Goal: Task Accomplishment & Management: Manage account settings

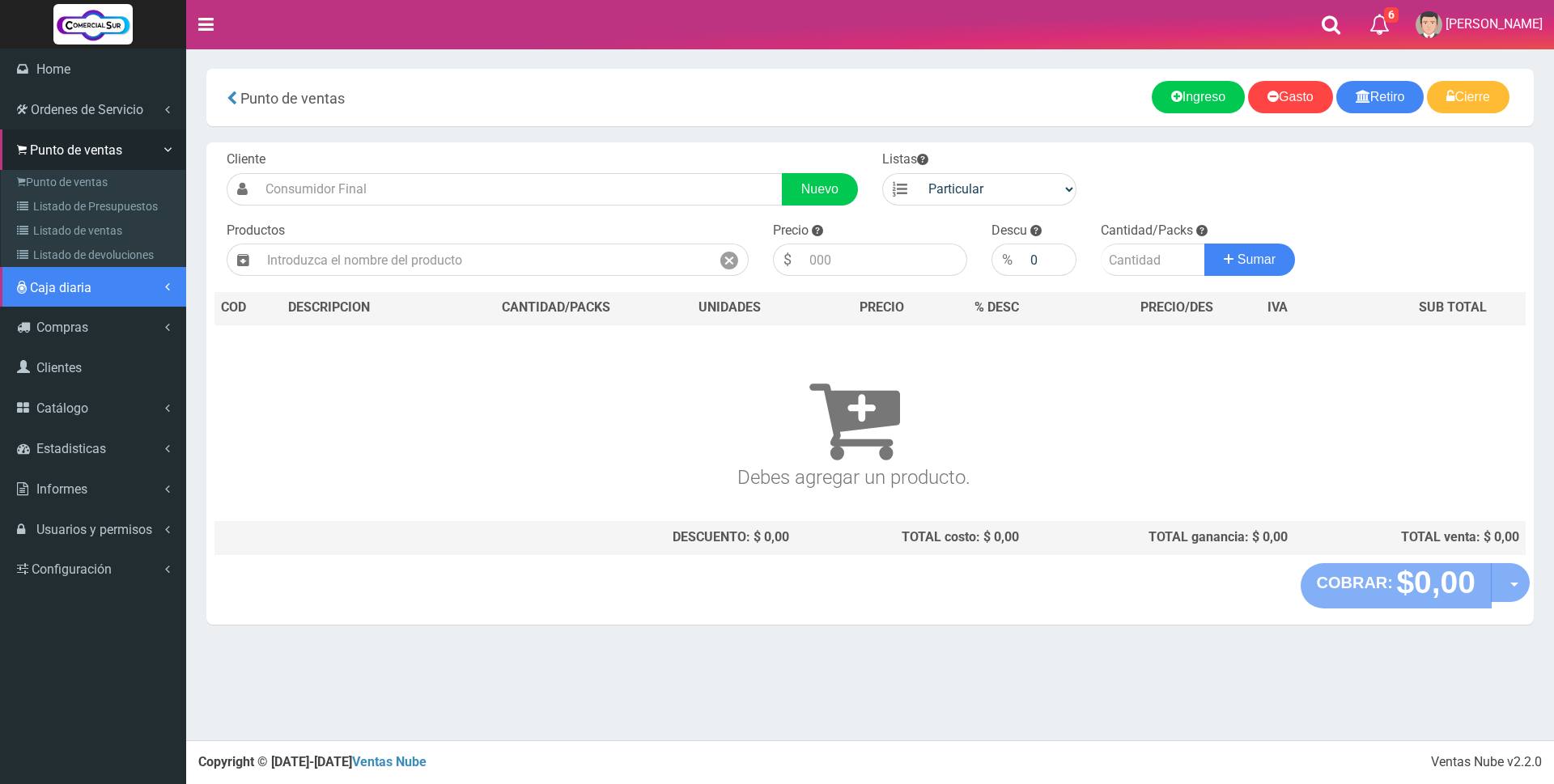
click at [87, 287] on span "Caja diaria" at bounding box center [61, 287] width 62 height 15
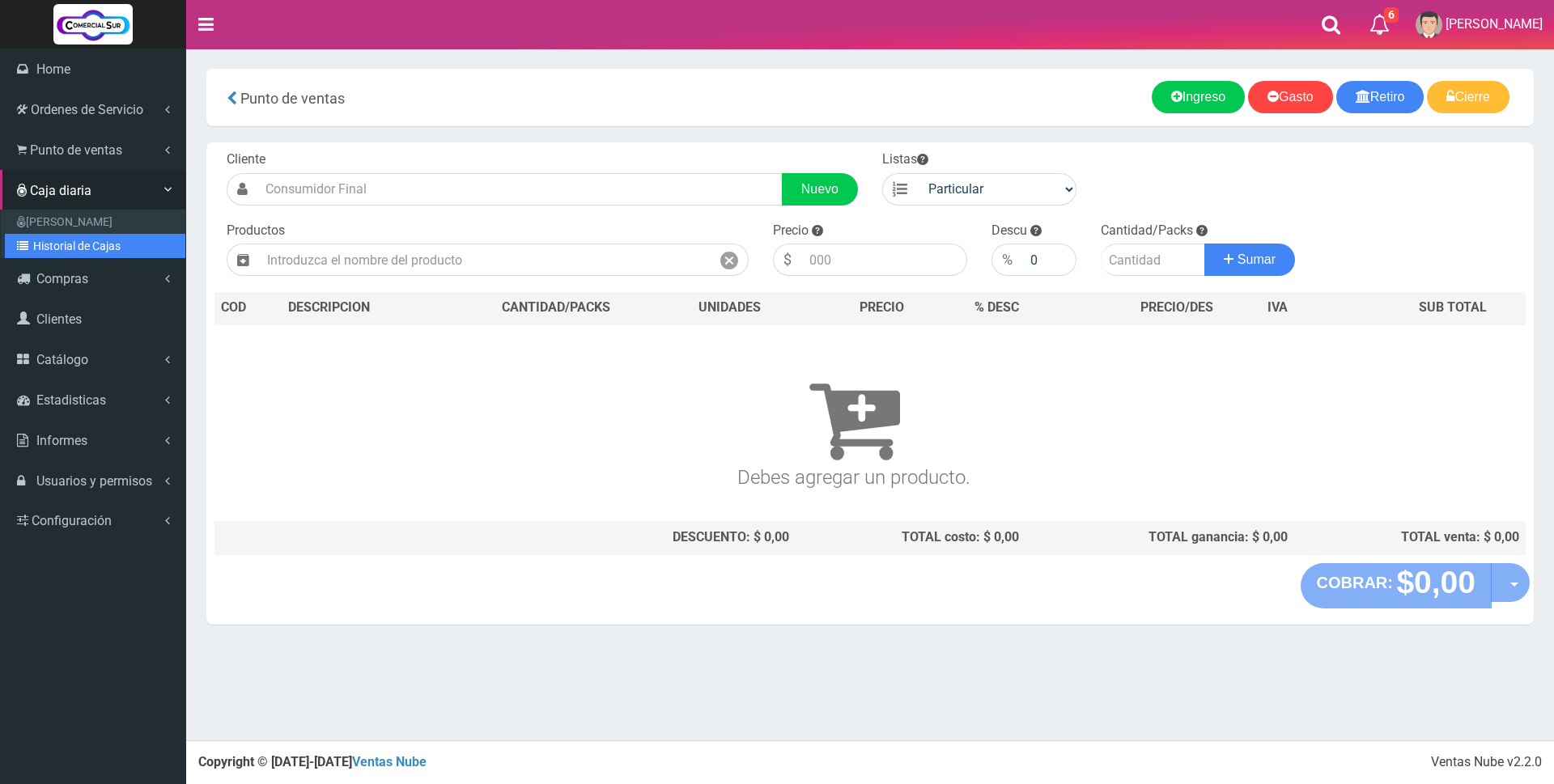
click at [80, 248] on link "Historial de Cajas" at bounding box center [95, 246] width 181 height 24
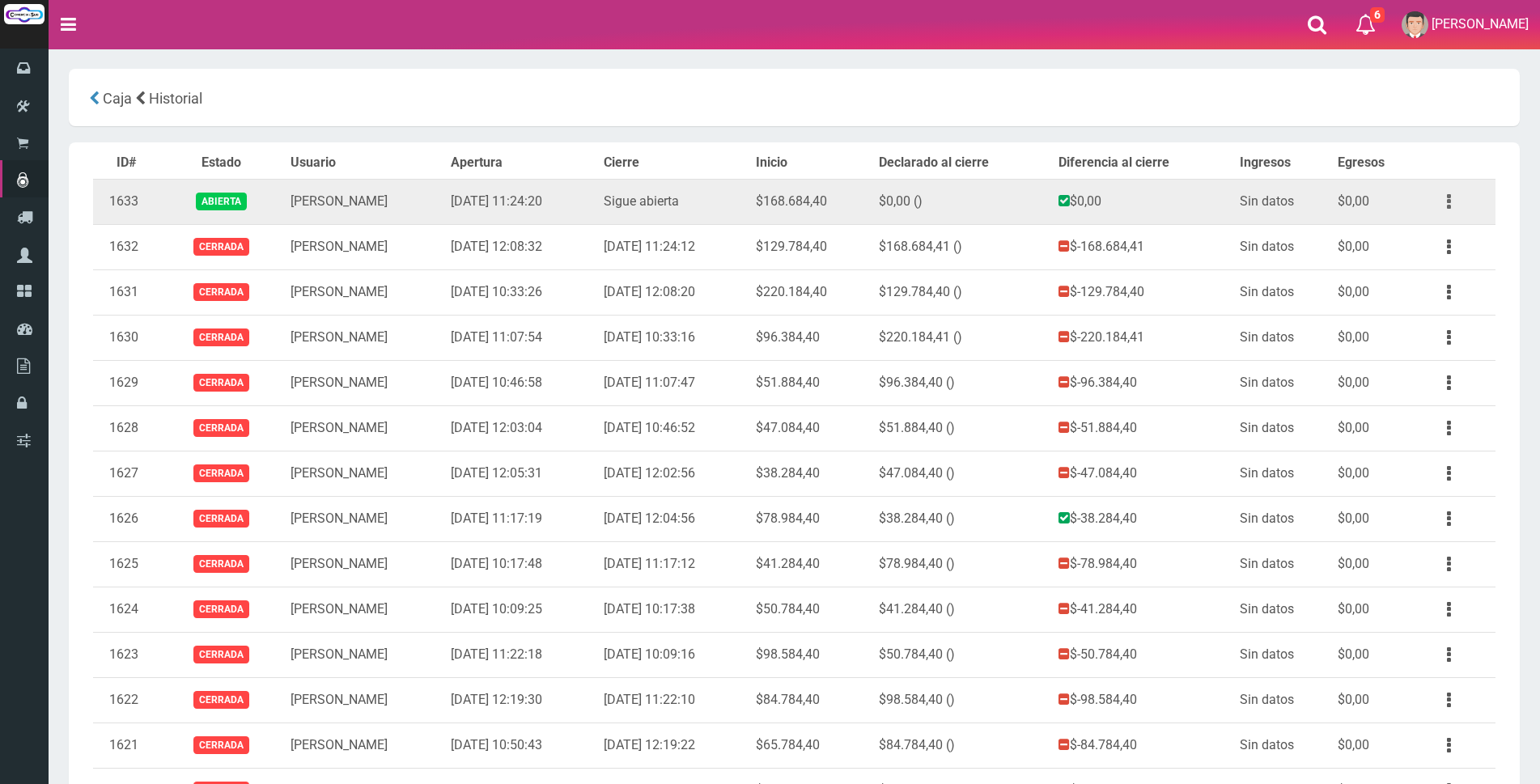
click at [1442, 200] on button "button" at bounding box center [1449, 202] width 37 height 28
click at [1436, 249] on link "Ver" at bounding box center [1403, 241] width 128 height 36
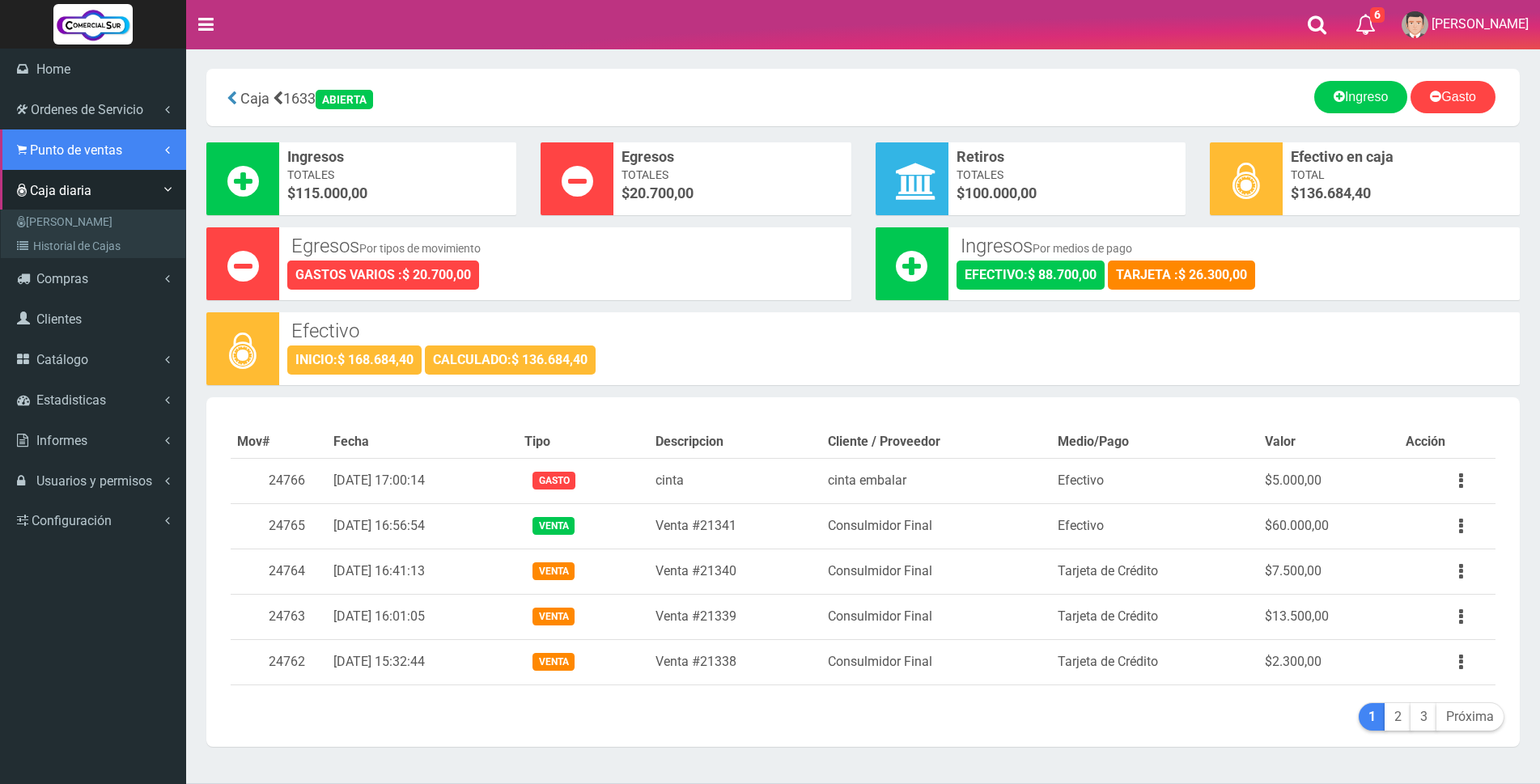
click at [72, 147] on span "Punto de ventas" at bounding box center [76, 150] width 92 height 15
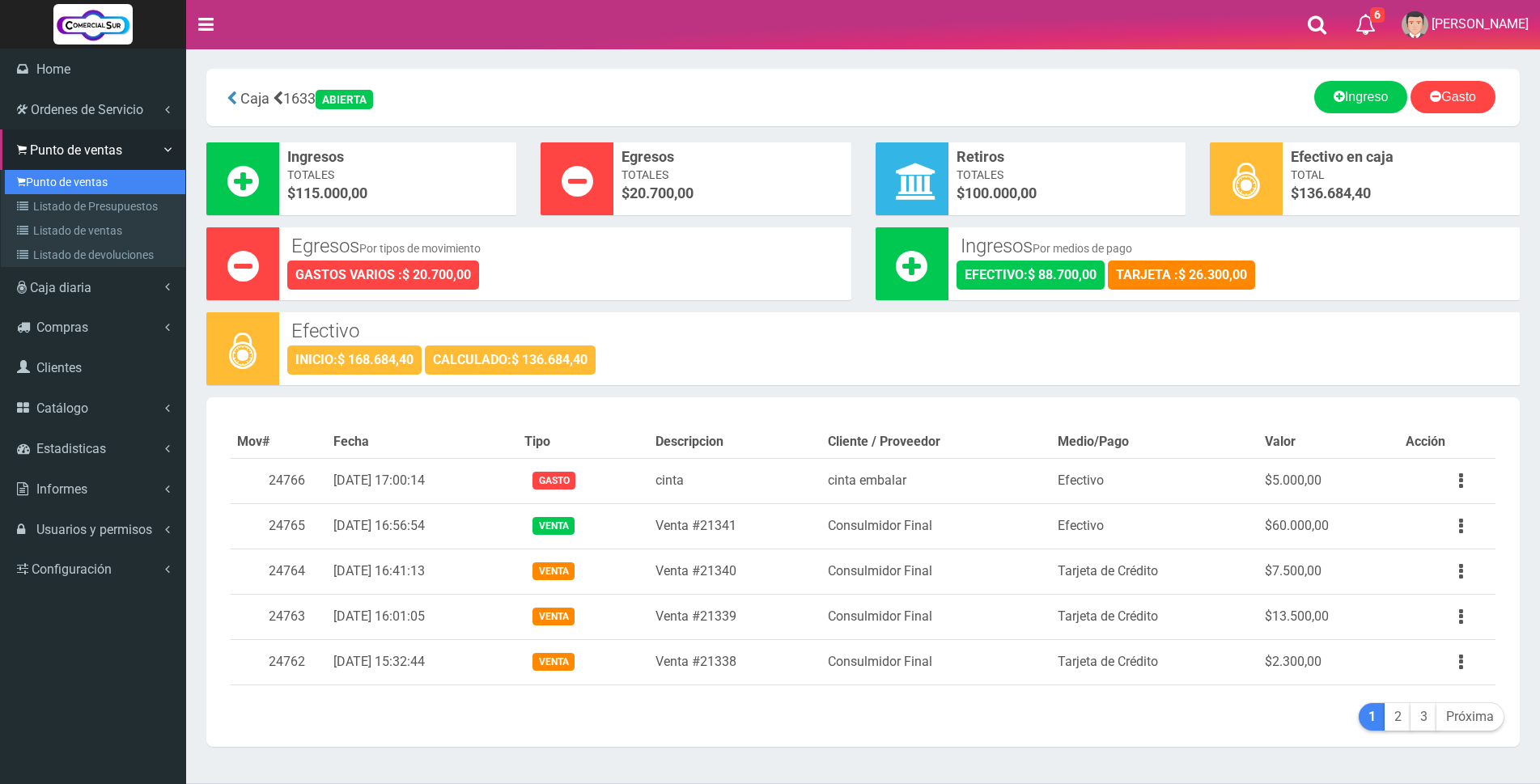
click at [67, 176] on link "Punto de ventas" at bounding box center [95, 181] width 181 height 24
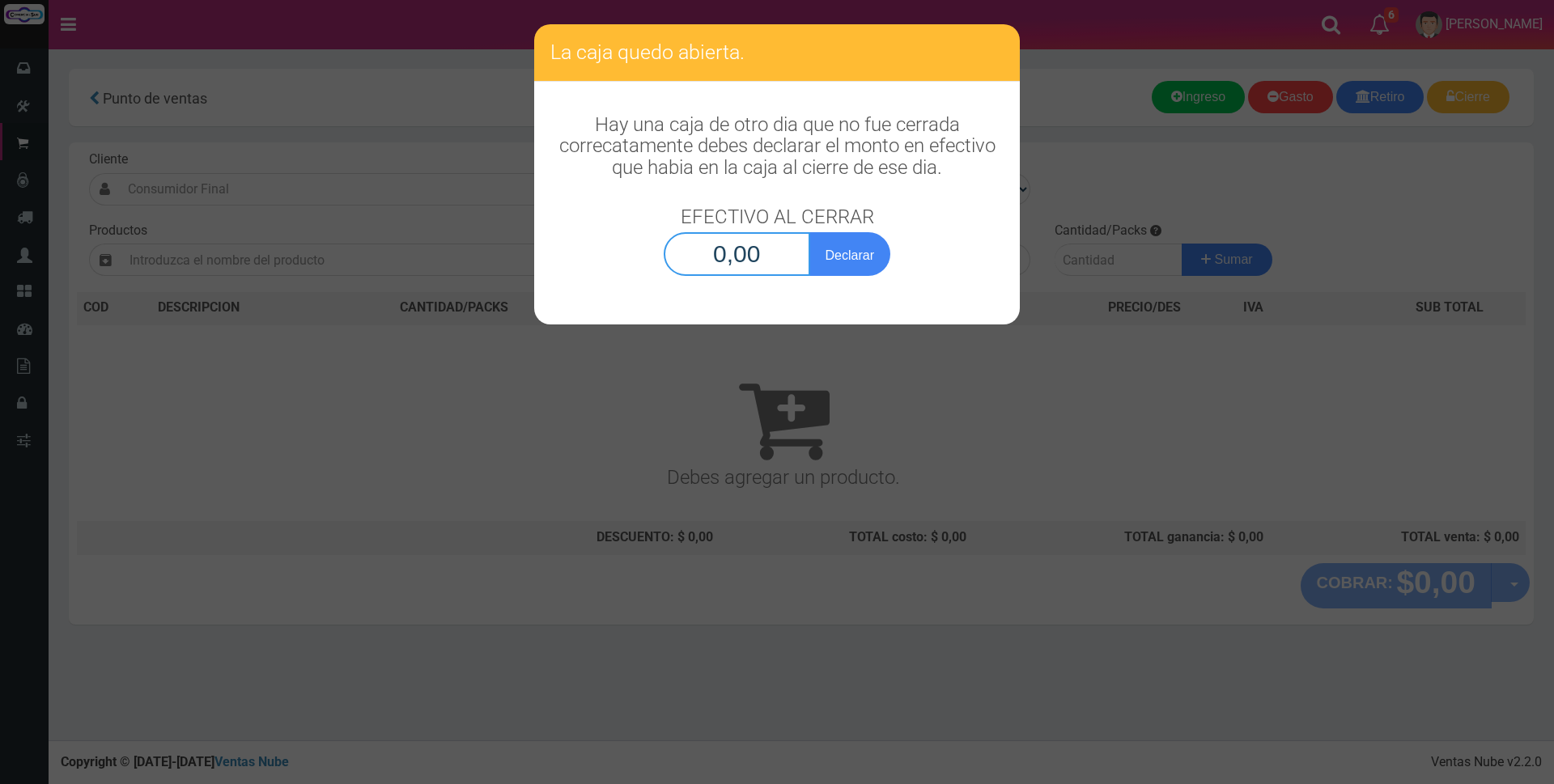
click at [773, 239] on input "0,00" at bounding box center [737, 254] width 146 height 44
type input "136.684,40"
click at [876, 258] on button "Declarar" at bounding box center [849, 254] width 81 height 44
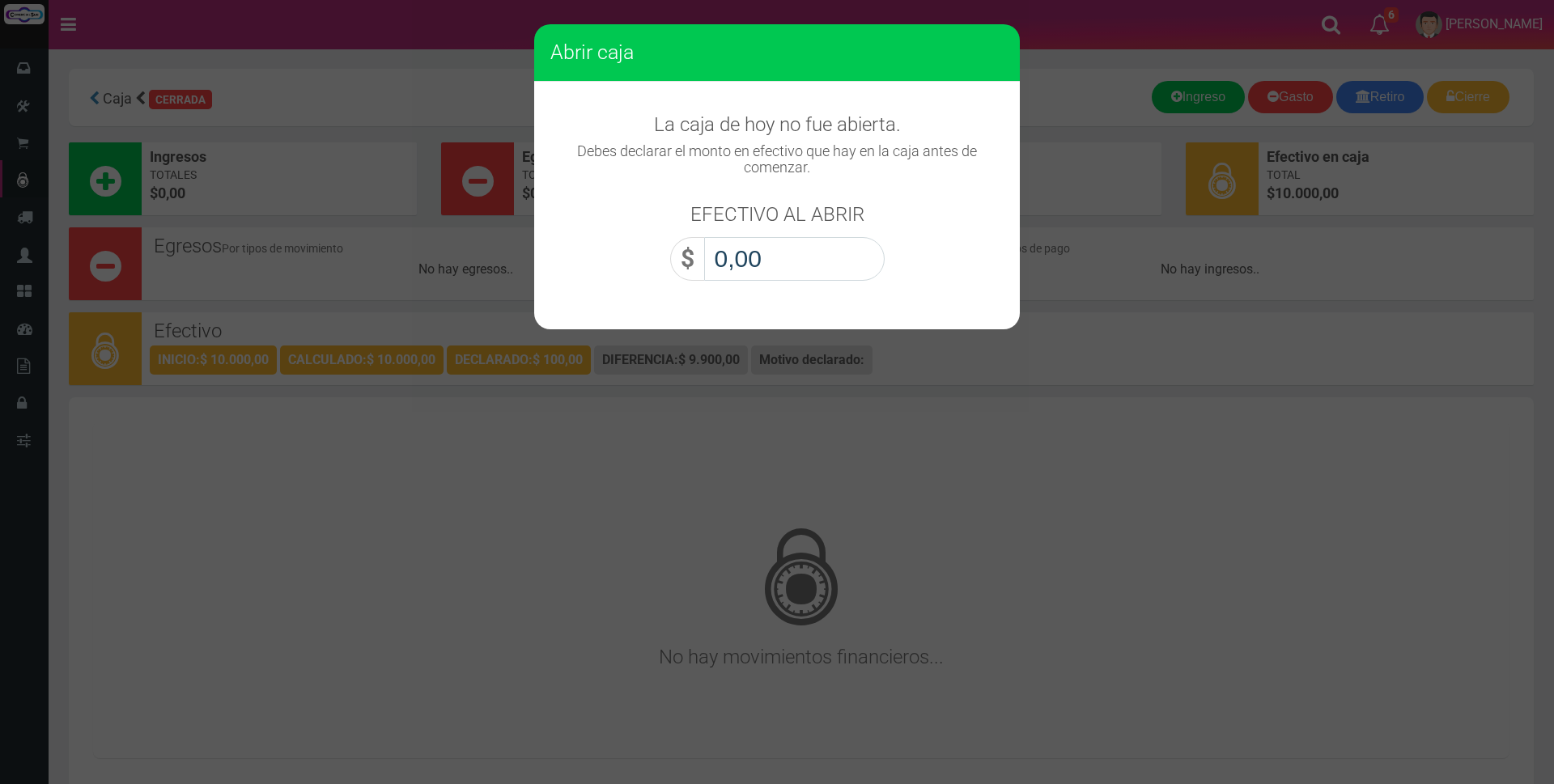
click at [864, 258] on input "0,00" at bounding box center [794, 259] width 181 height 44
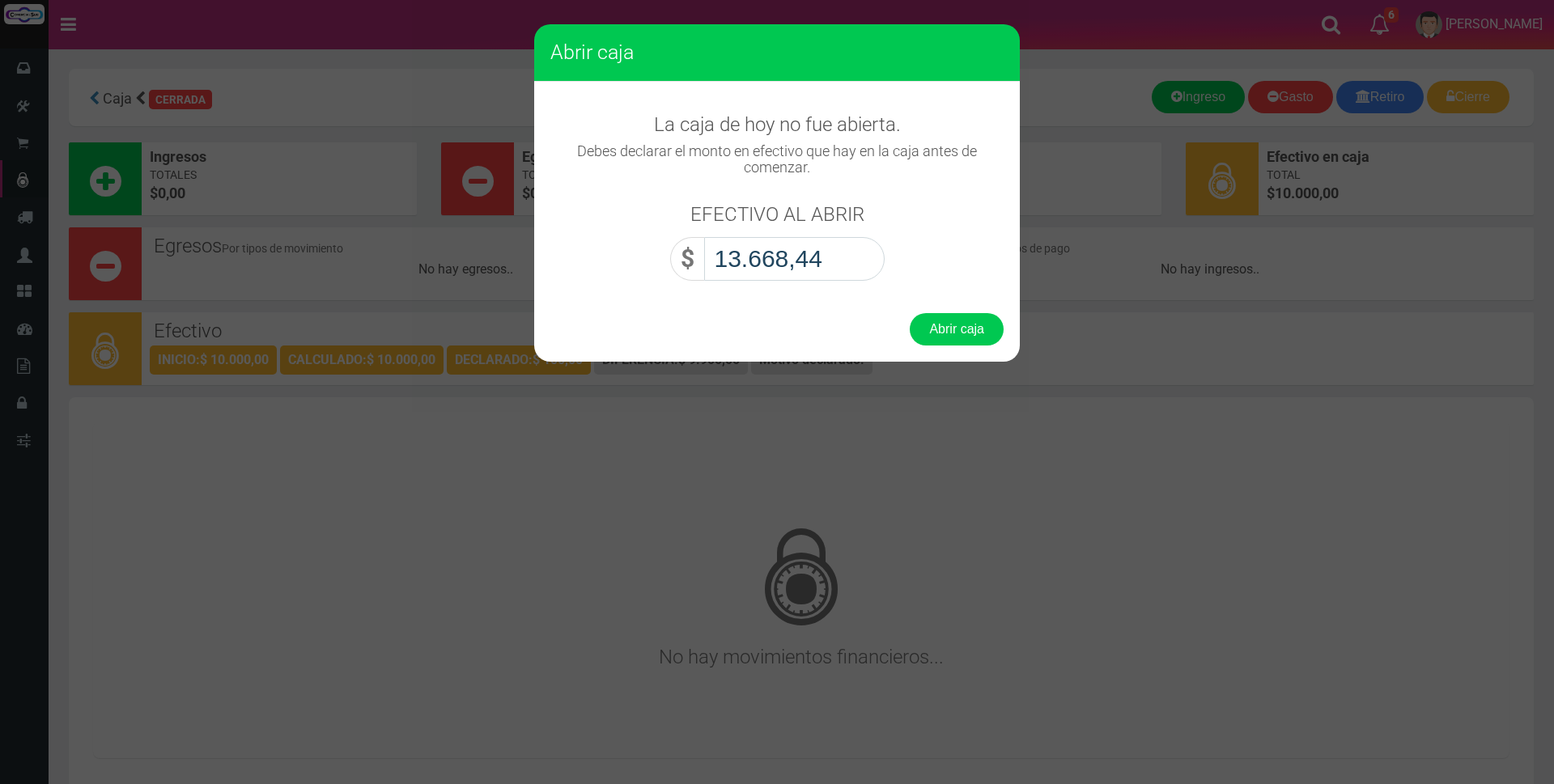
type input "136.684,40"
click at [958, 331] on button "Abrir caja" at bounding box center [956, 329] width 94 height 32
